Goal: Book appointment/travel/reservation

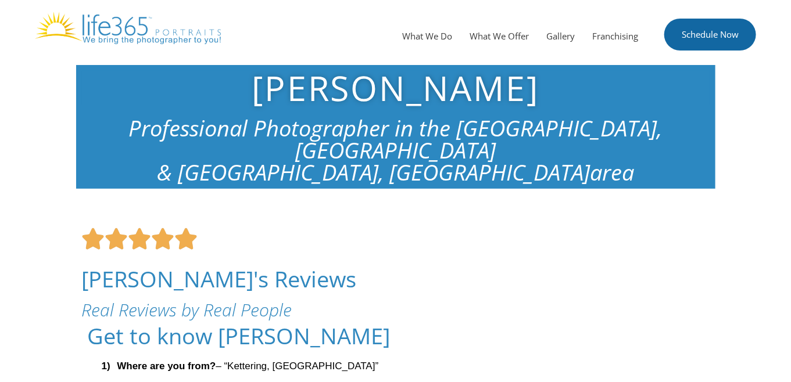
click at [711, 42] on link "Schedule Now" at bounding box center [710, 35] width 92 height 32
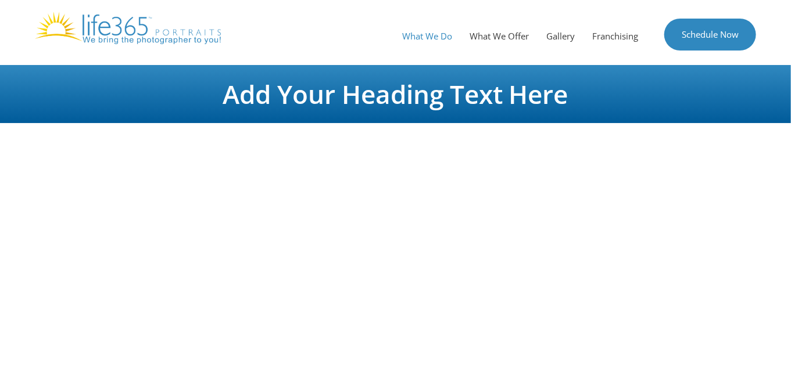
click at [426, 37] on link "What We Do" at bounding box center [426, 36] width 67 height 35
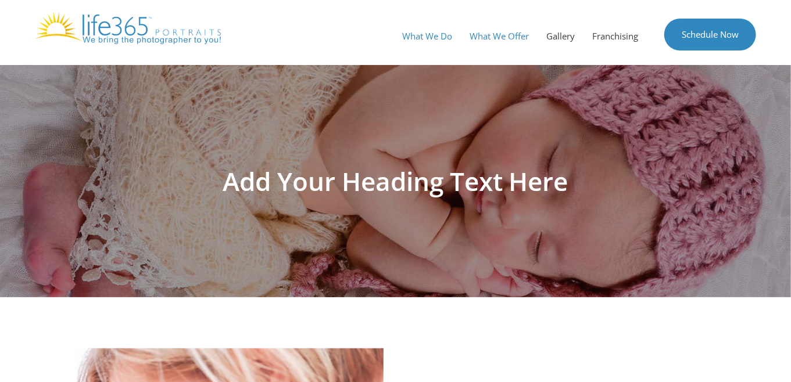
click at [497, 38] on link "What We Offer" at bounding box center [499, 36] width 77 height 35
